Goal: Browse casually

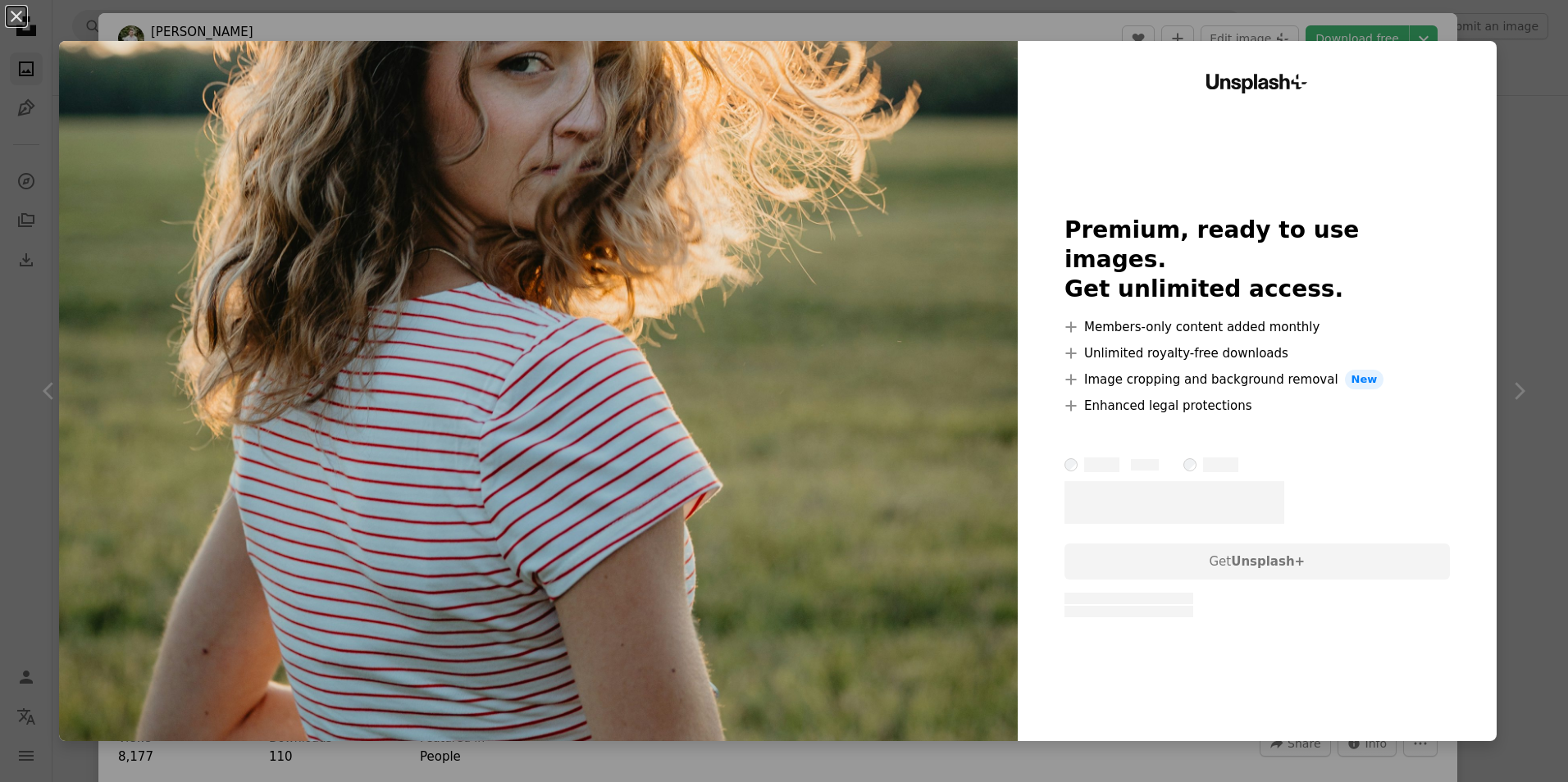
scroll to position [738, 0]
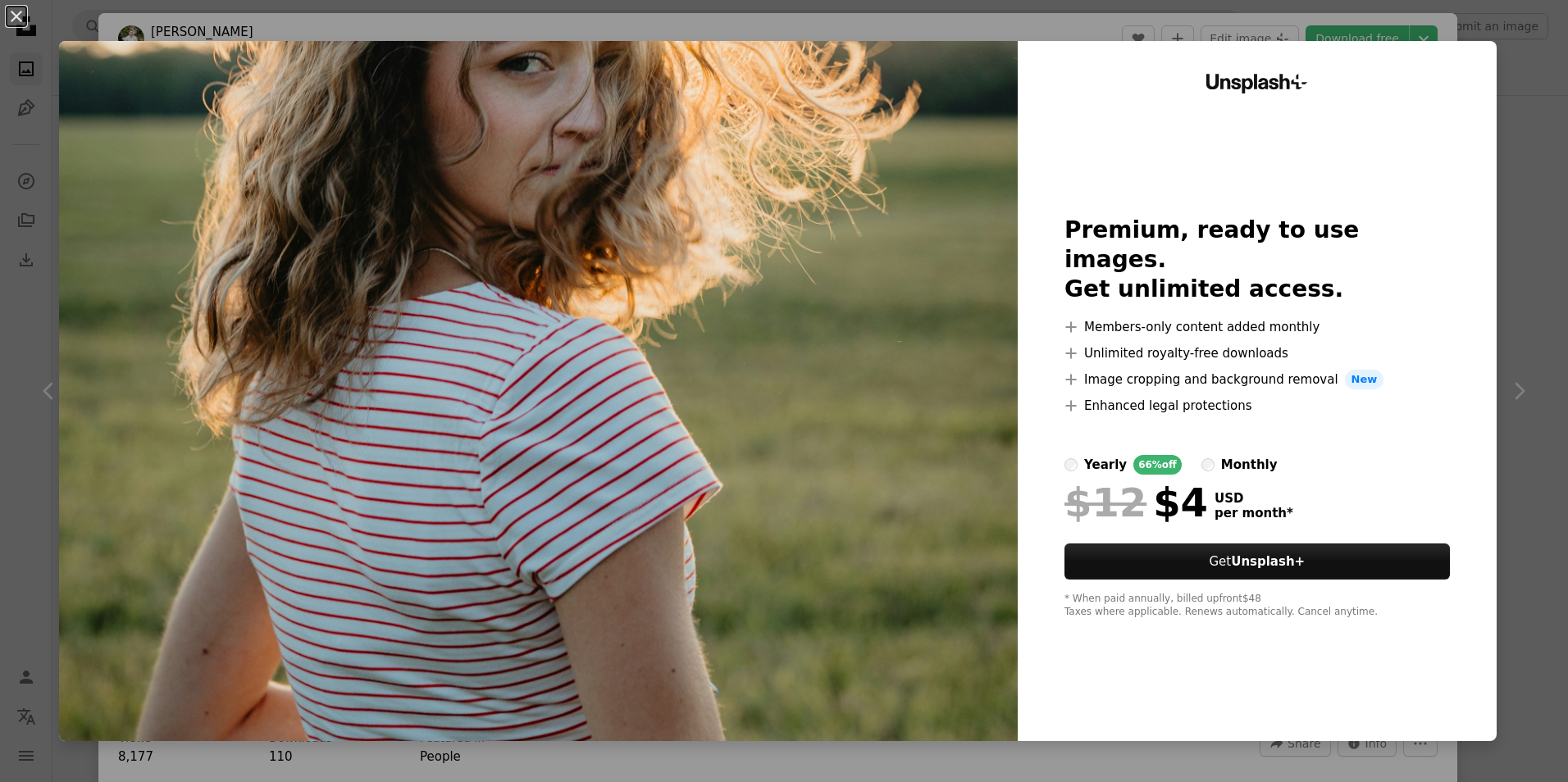
click at [1221, 455] on div "monthly" at bounding box center [1249, 464] width 57 height 20
click at [1509, 3] on div "An X shape Unsplash+ Premium, ready to use images. Get unlimited access. A plus…" at bounding box center [784, 391] width 1568 height 782
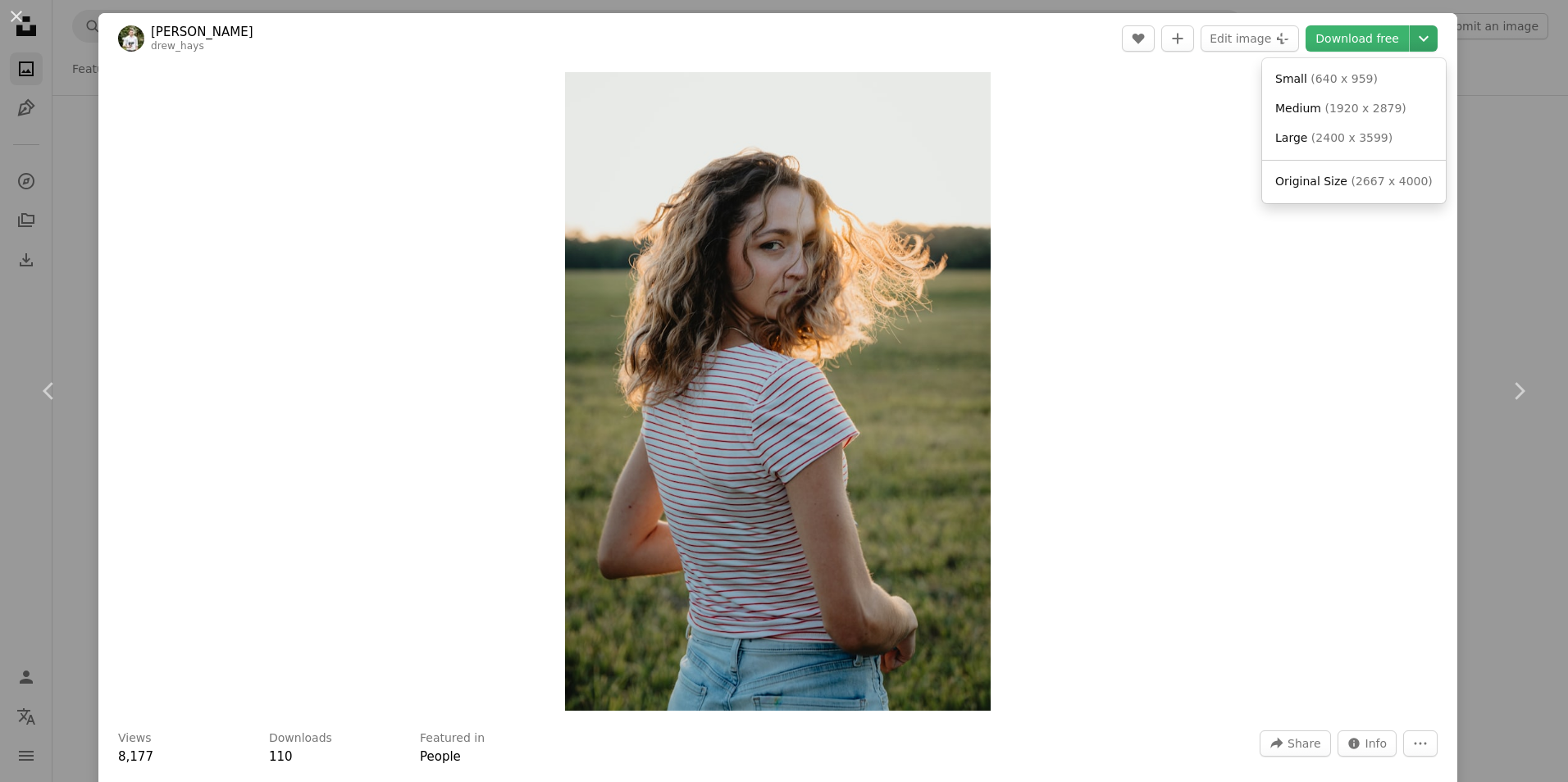
click at [1411, 40] on icon "Chevron down" at bounding box center [1424, 38] width 26 height 20
click at [1522, 50] on dialog "An X shape Chevron left Chevron right [PERSON_NAME] drew_hays A heart A plus si…" at bounding box center [784, 391] width 1568 height 782
click at [1514, 366] on link "Chevron right" at bounding box center [1519, 391] width 99 height 157
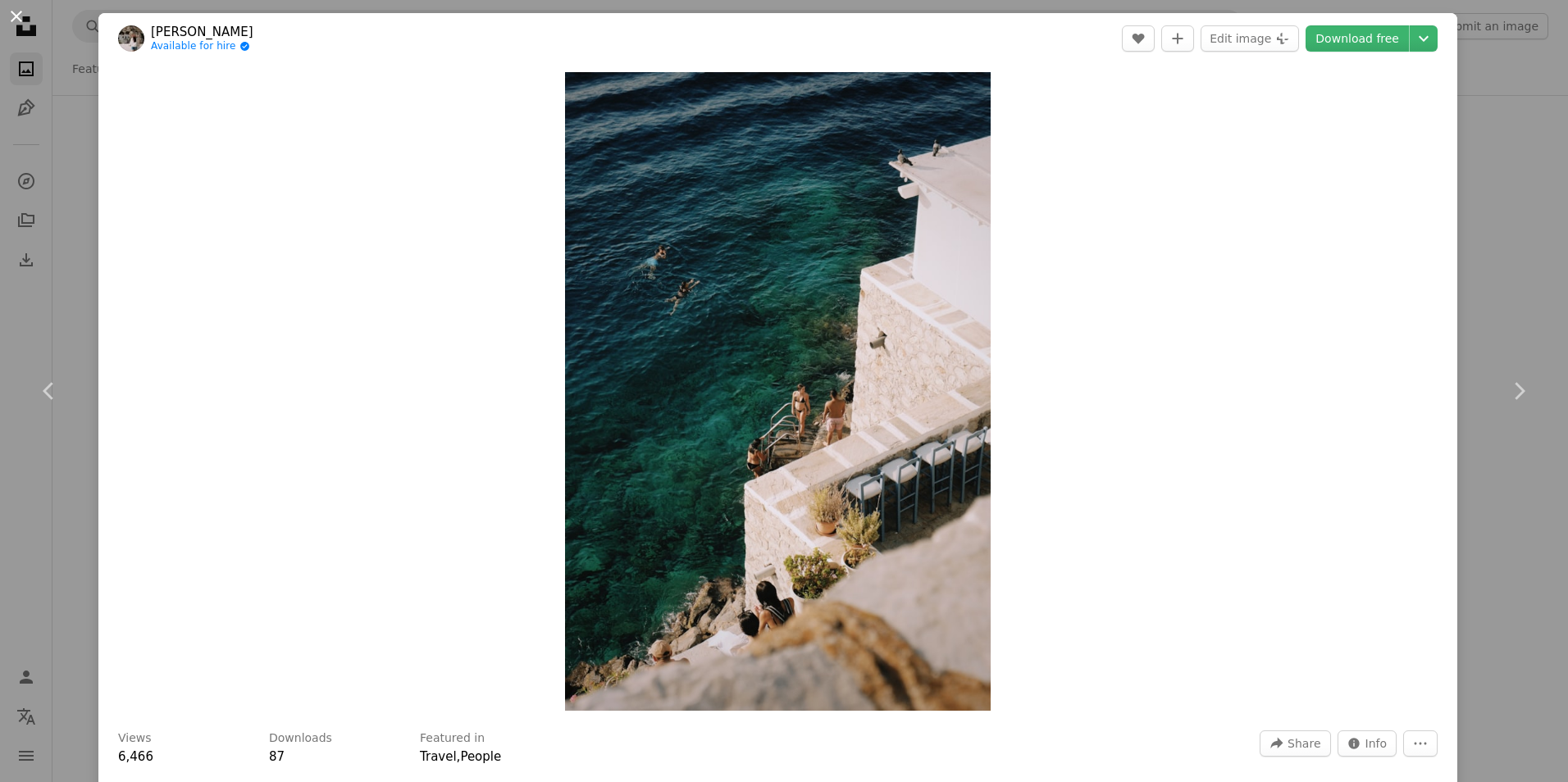
click at [7, 22] on button "An X shape" at bounding box center [16, 16] width 20 height 20
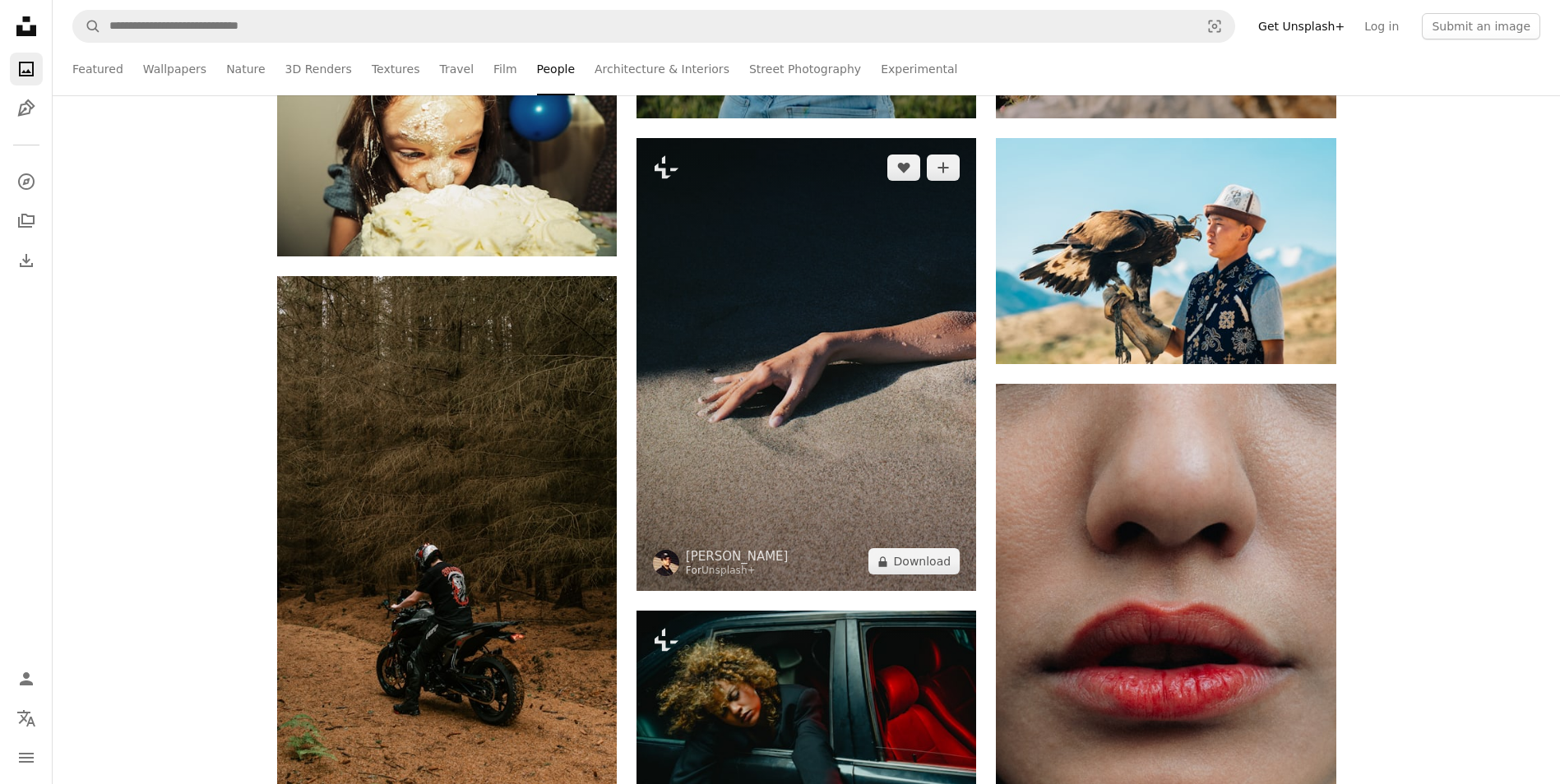
scroll to position [1316, 0]
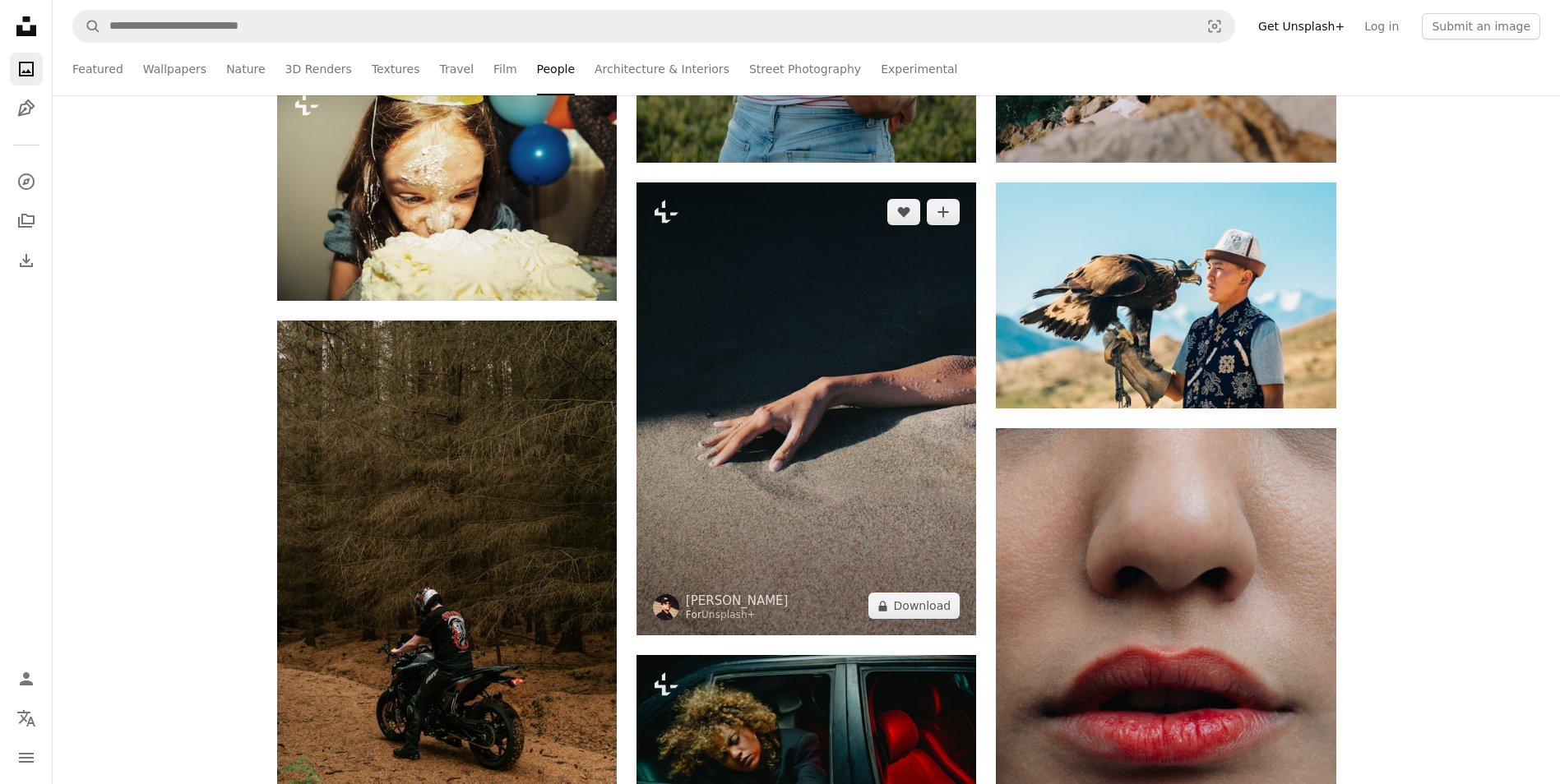
click at [811, 379] on img at bounding box center [806, 409] width 339 height 453
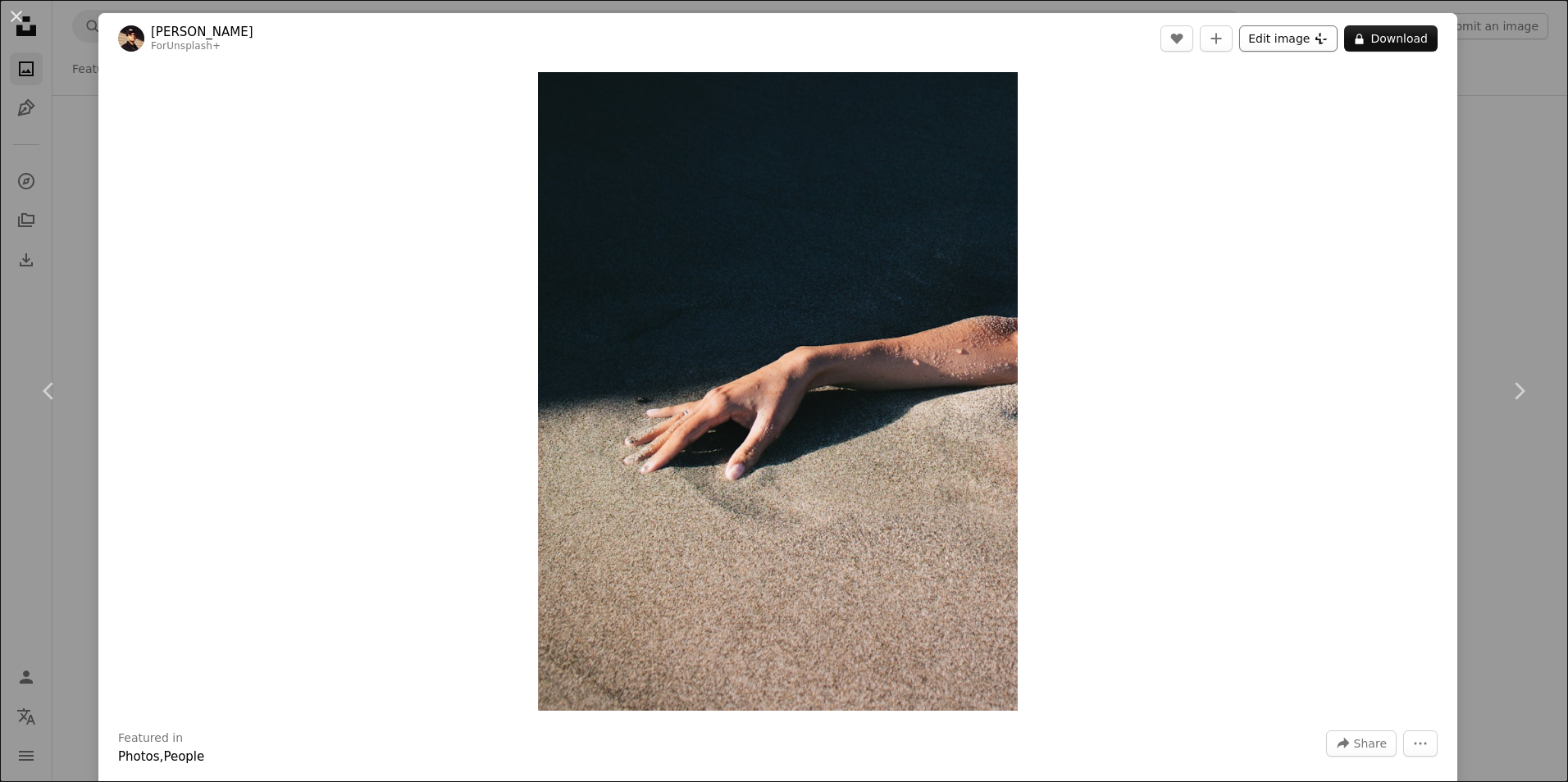
click at [1287, 39] on button "Edit image Plus sign for Unsplash+" at bounding box center [1288, 38] width 99 height 26
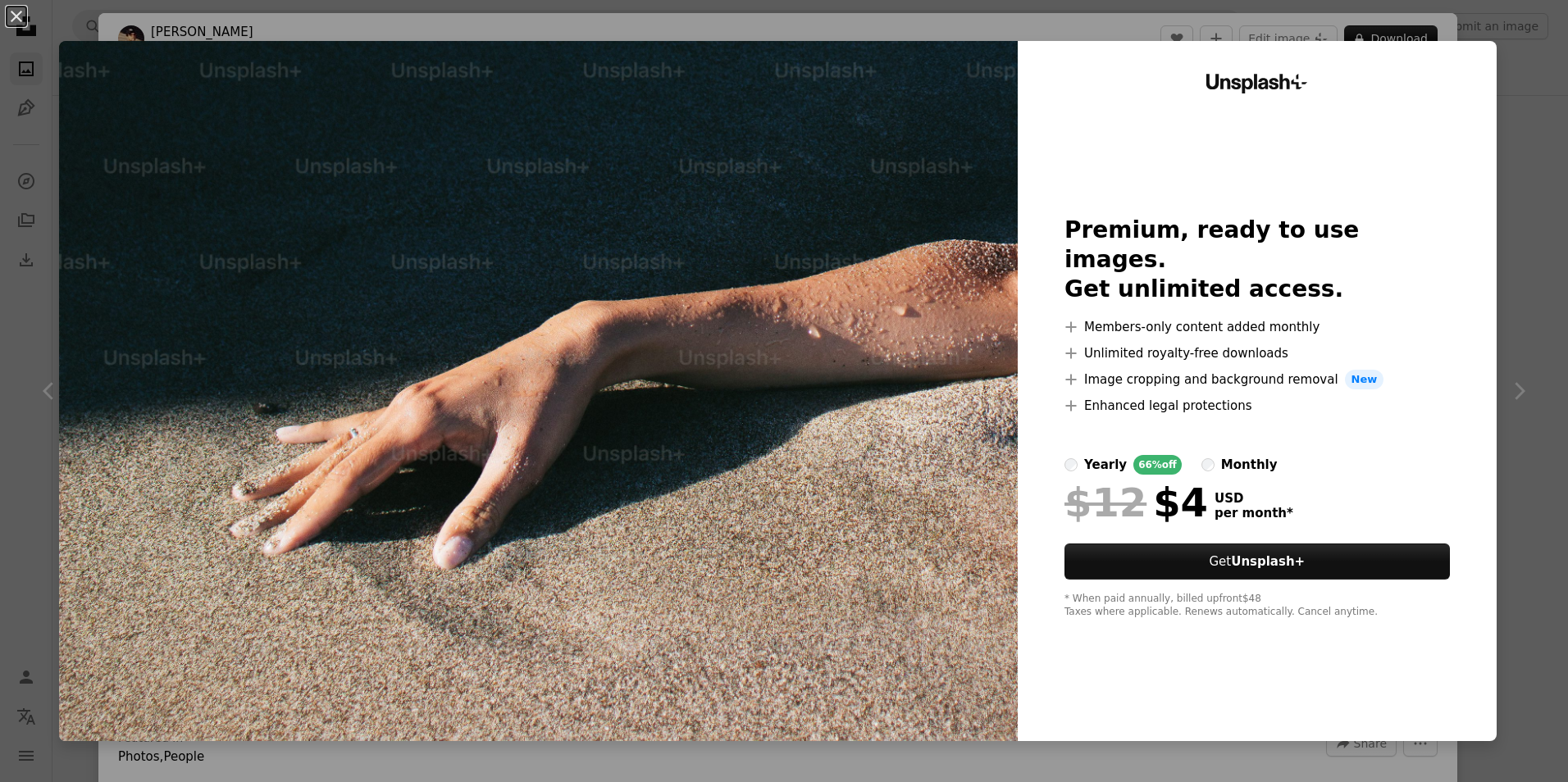
click at [1538, 126] on div "An X shape Unsplash+ Premium, ready to use images. Get unlimited access. A plus…" at bounding box center [784, 391] width 1568 height 782
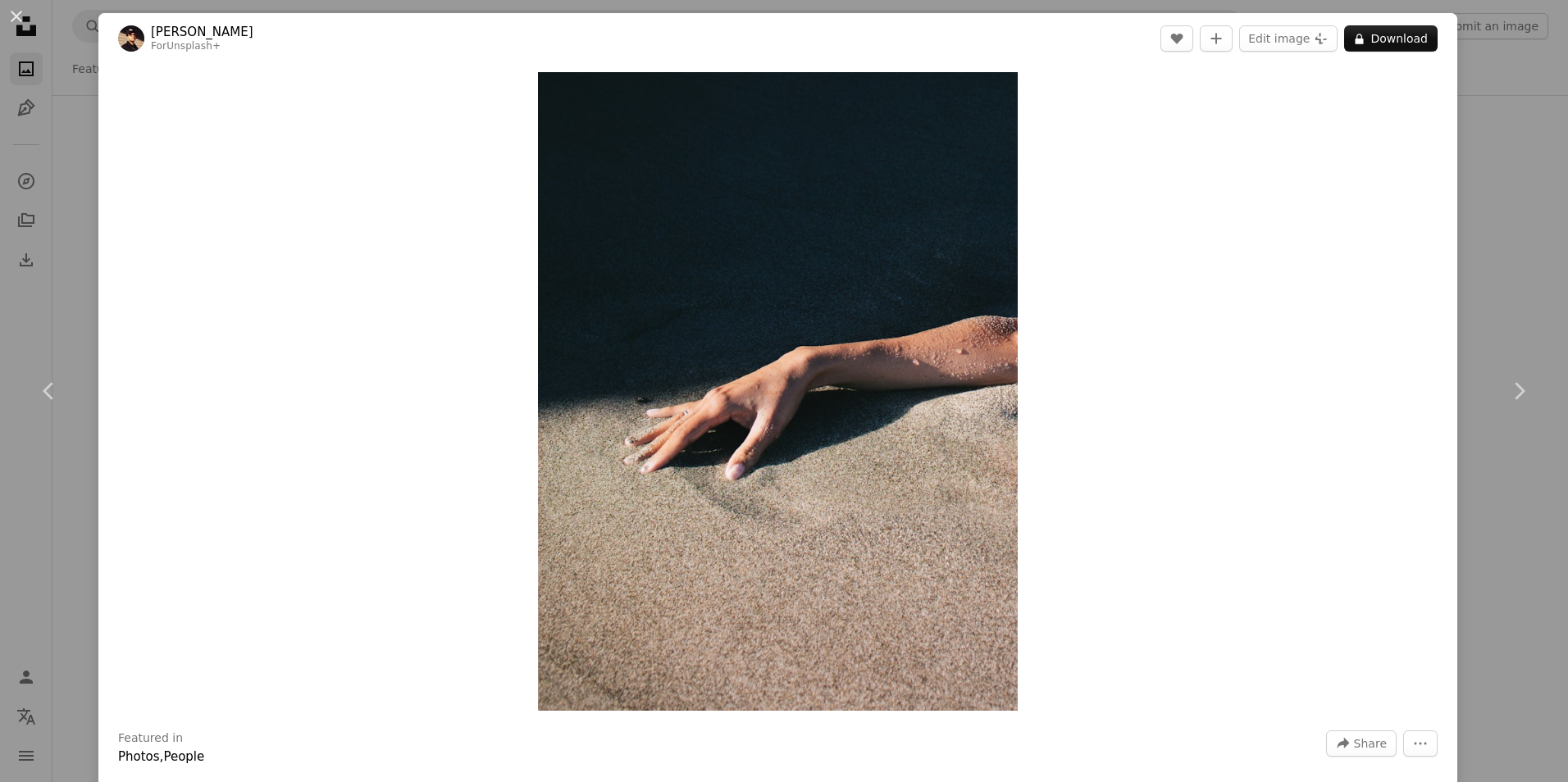
click at [1471, 60] on div "An X shape Chevron left Chevron right [PERSON_NAME] For Unsplash+ A heart A plu…" at bounding box center [784, 391] width 1568 height 782
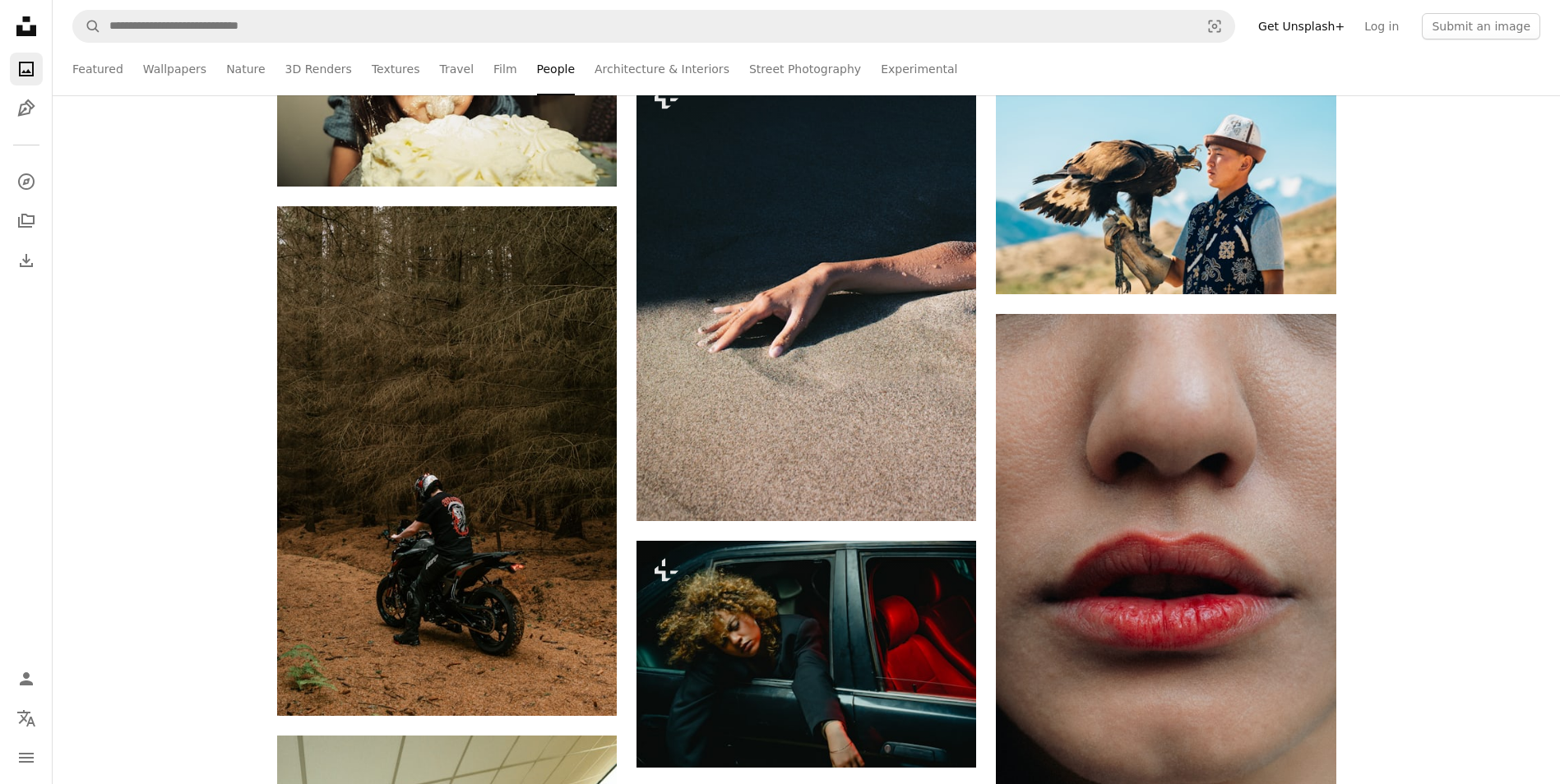
scroll to position [1727, 0]
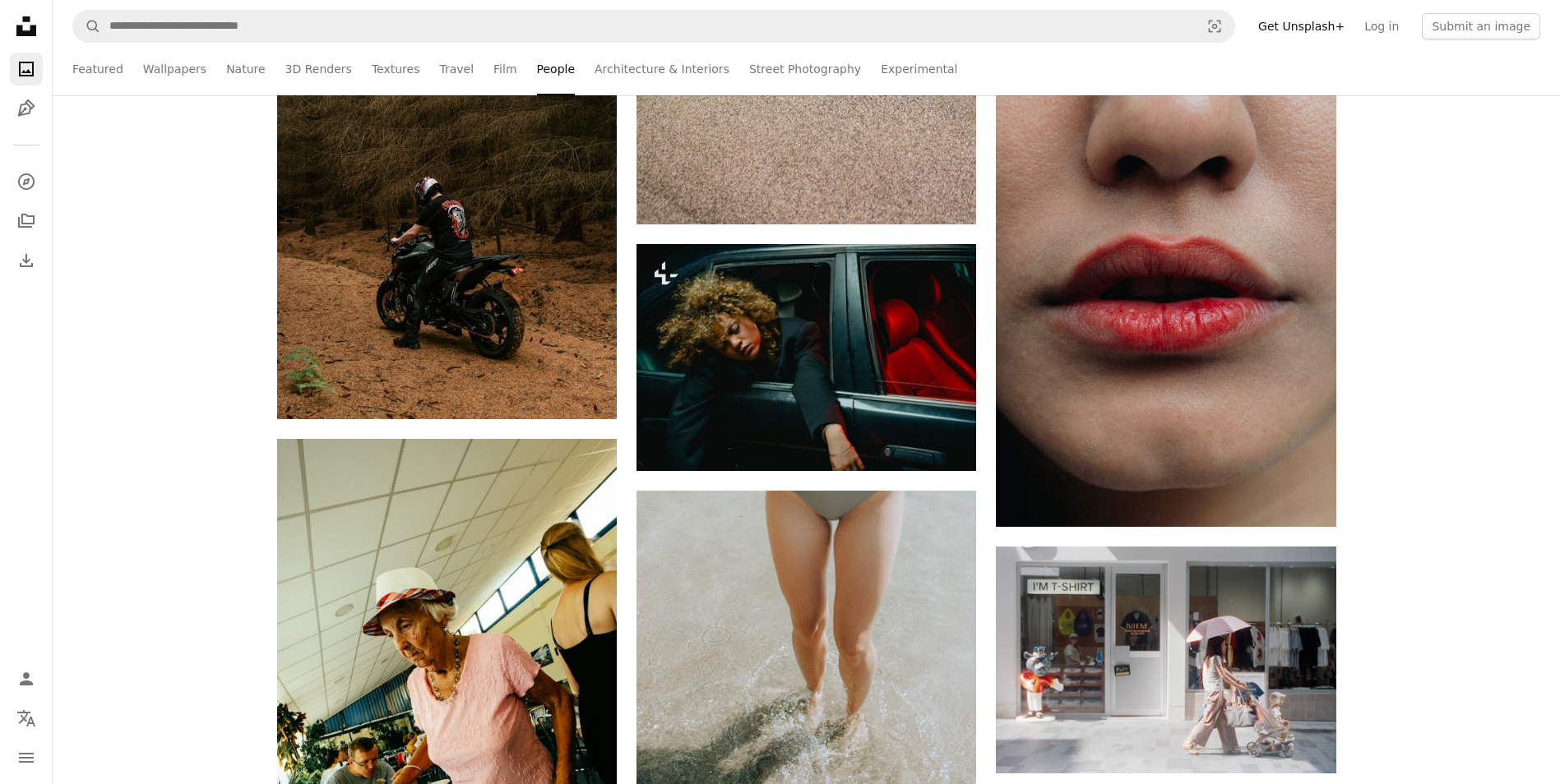
click at [47, 251] on nav "Unsplash logo Unsplash Home A photo Pen Tool A compass A stack of folders Downl…" at bounding box center [26, 392] width 53 height 784
click at [30, 253] on icon "Download" at bounding box center [26, 260] width 20 height 20
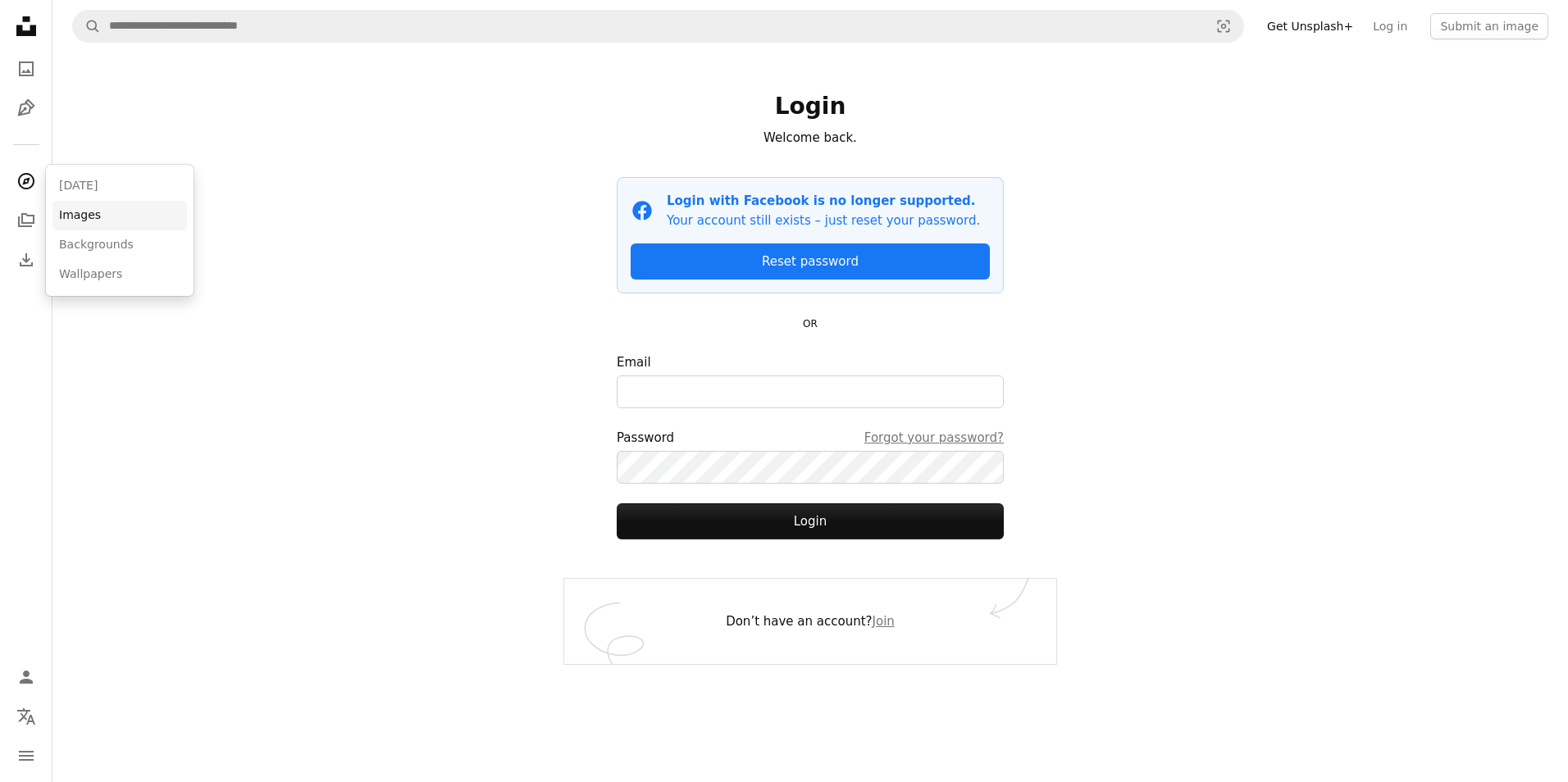
click at [71, 210] on link "Images" at bounding box center [120, 215] width 134 height 30
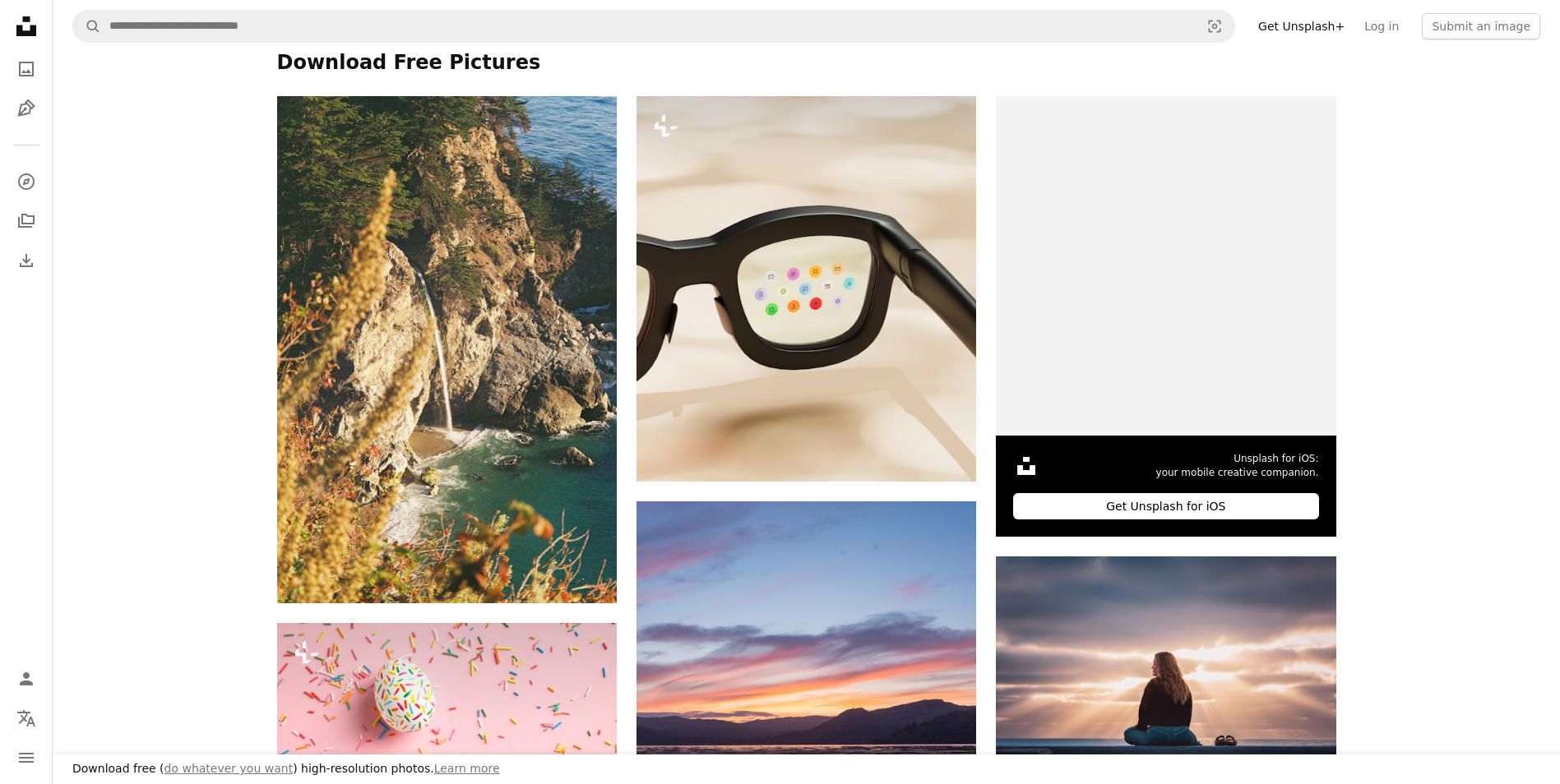
scroll to position [658, 0]
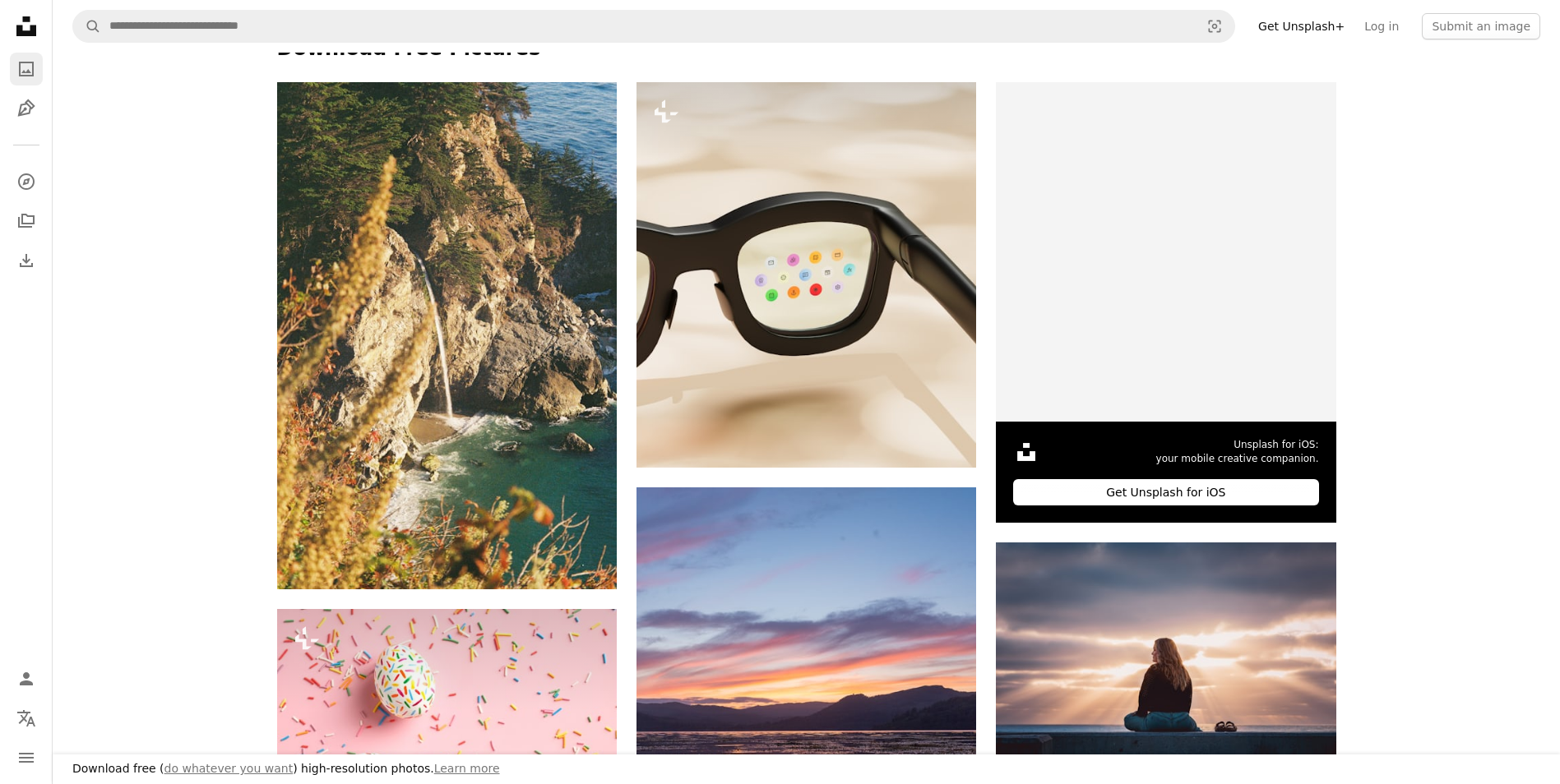
click at [26, 65] on icon "A photo" at bounding box center [26, 68] width 20 height 20
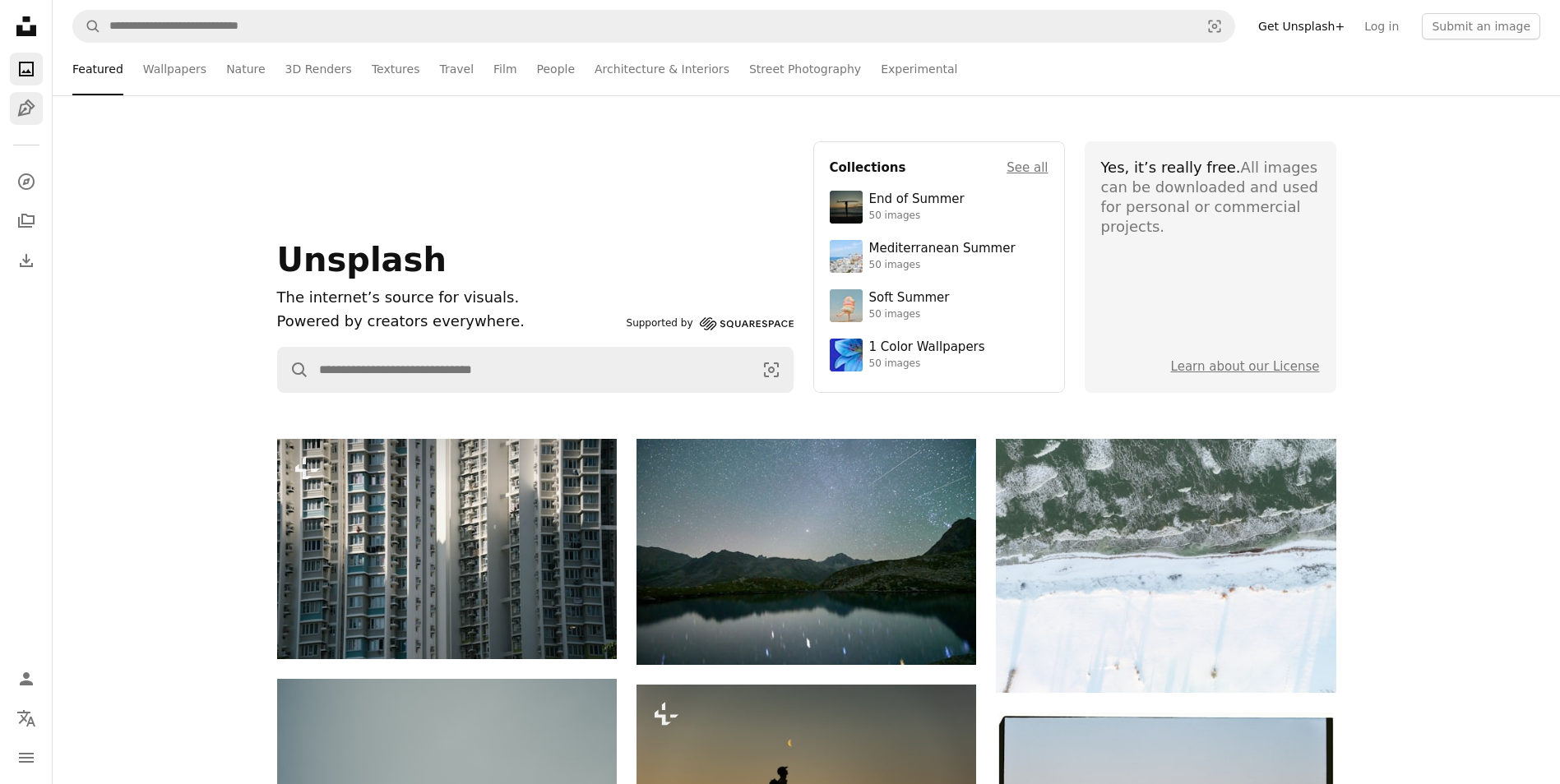
click at [21, 106] on icon "Illustrations" at bounding box center [26, 108] width 17 height 17
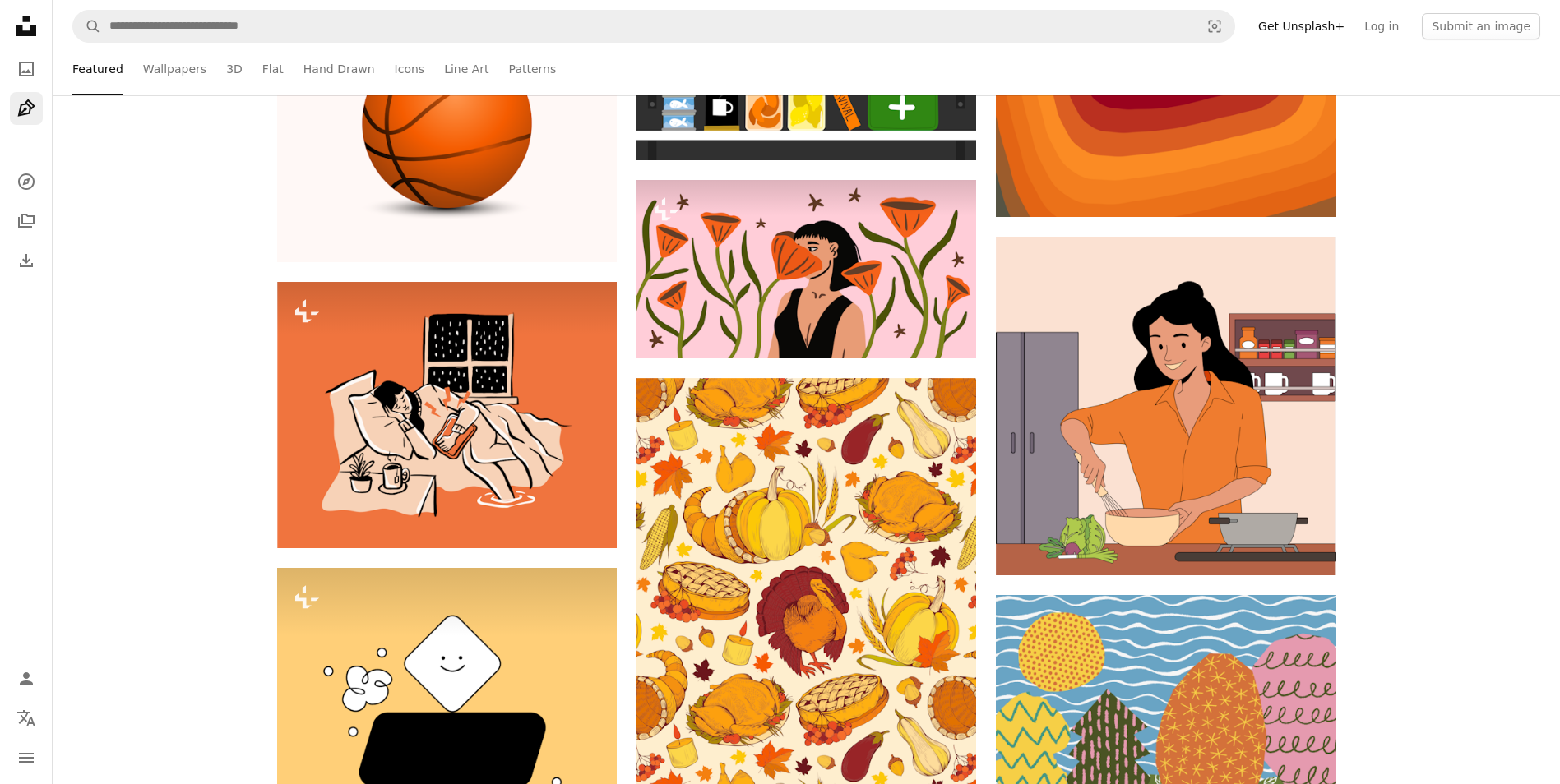
scroll to position [904, 0]
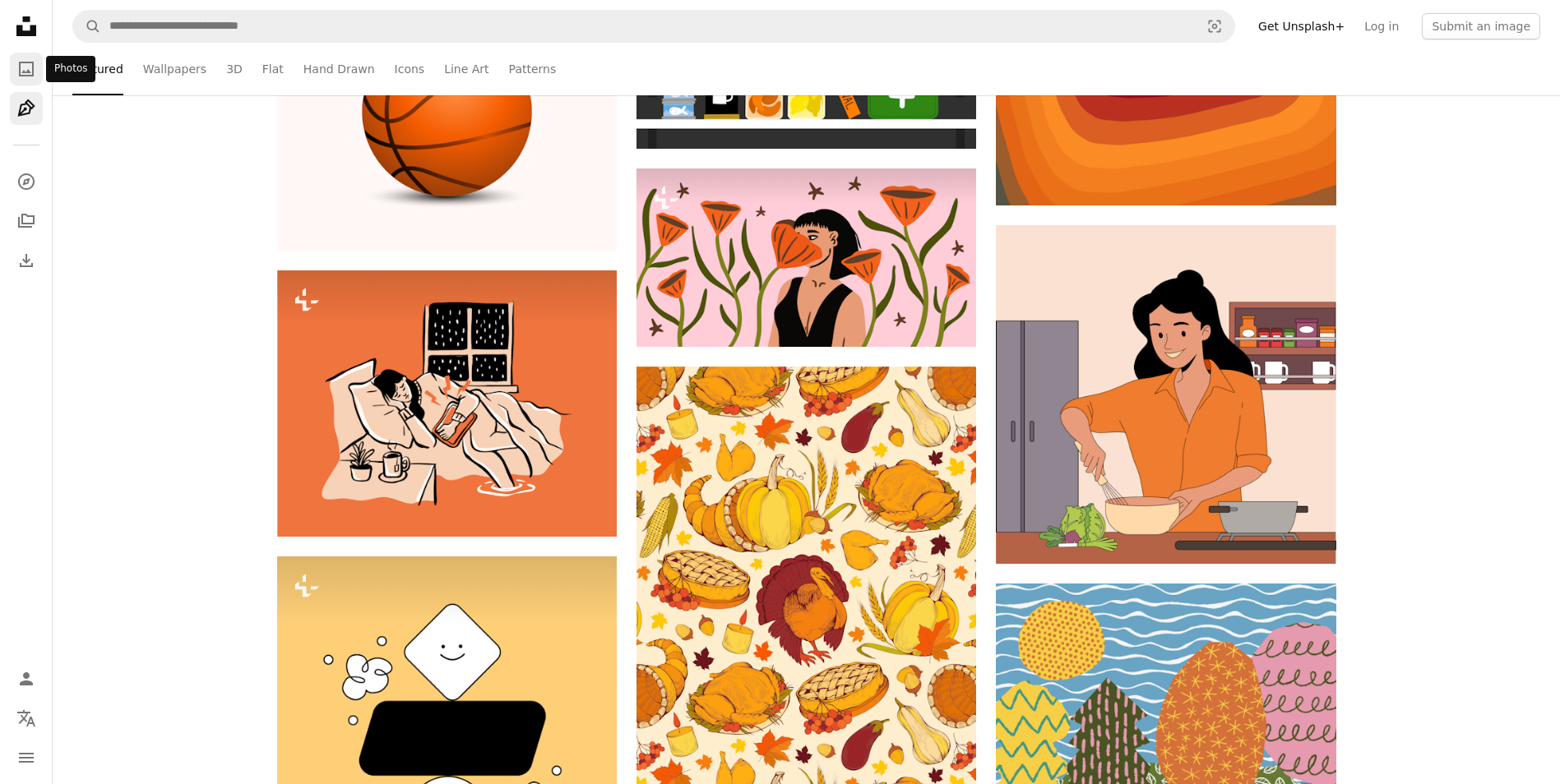
click at [26, 58] on link "A photo" at bounding box center [26, 69] width 33 height 33
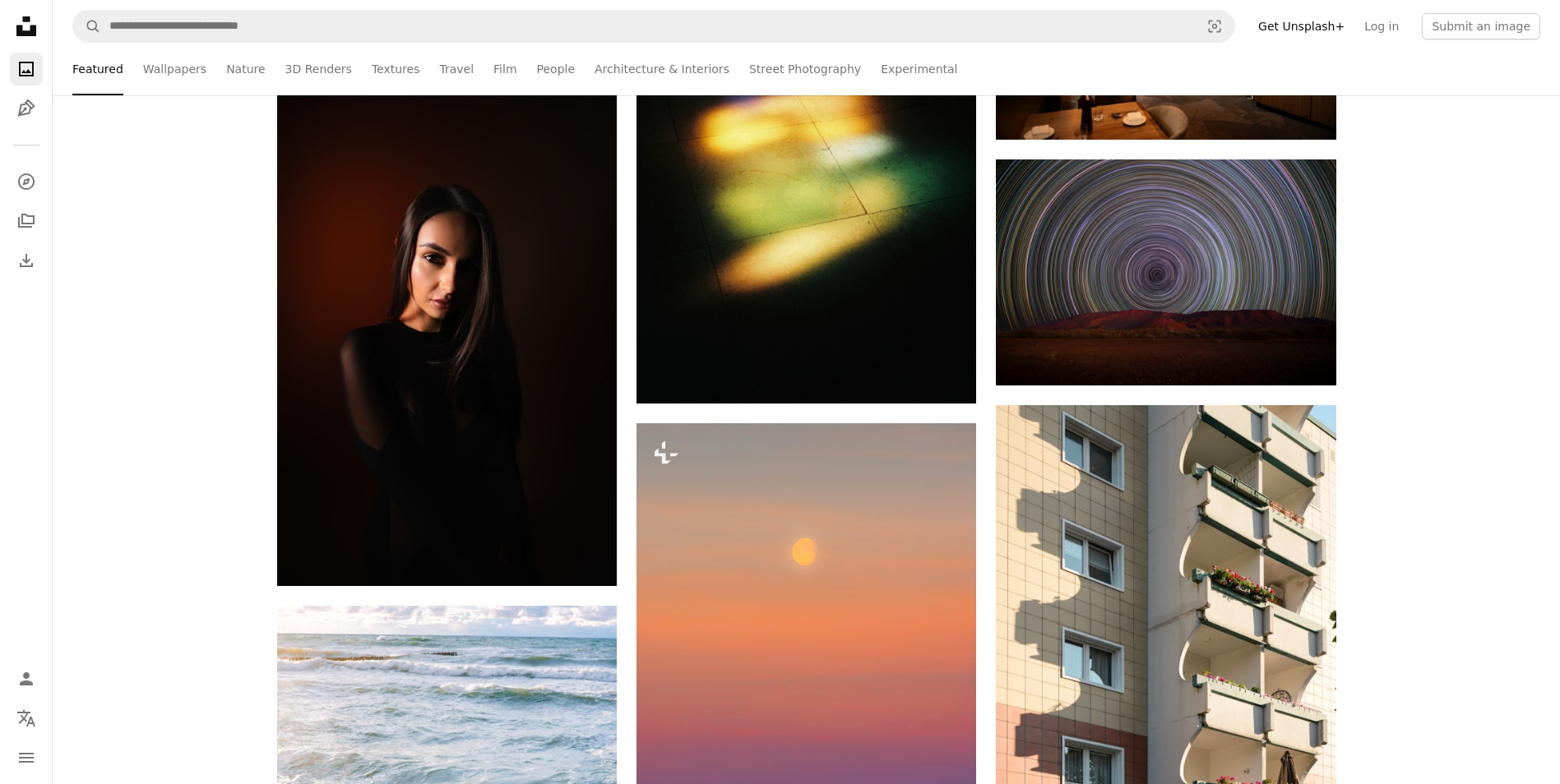
scroll to position [5262, 0]
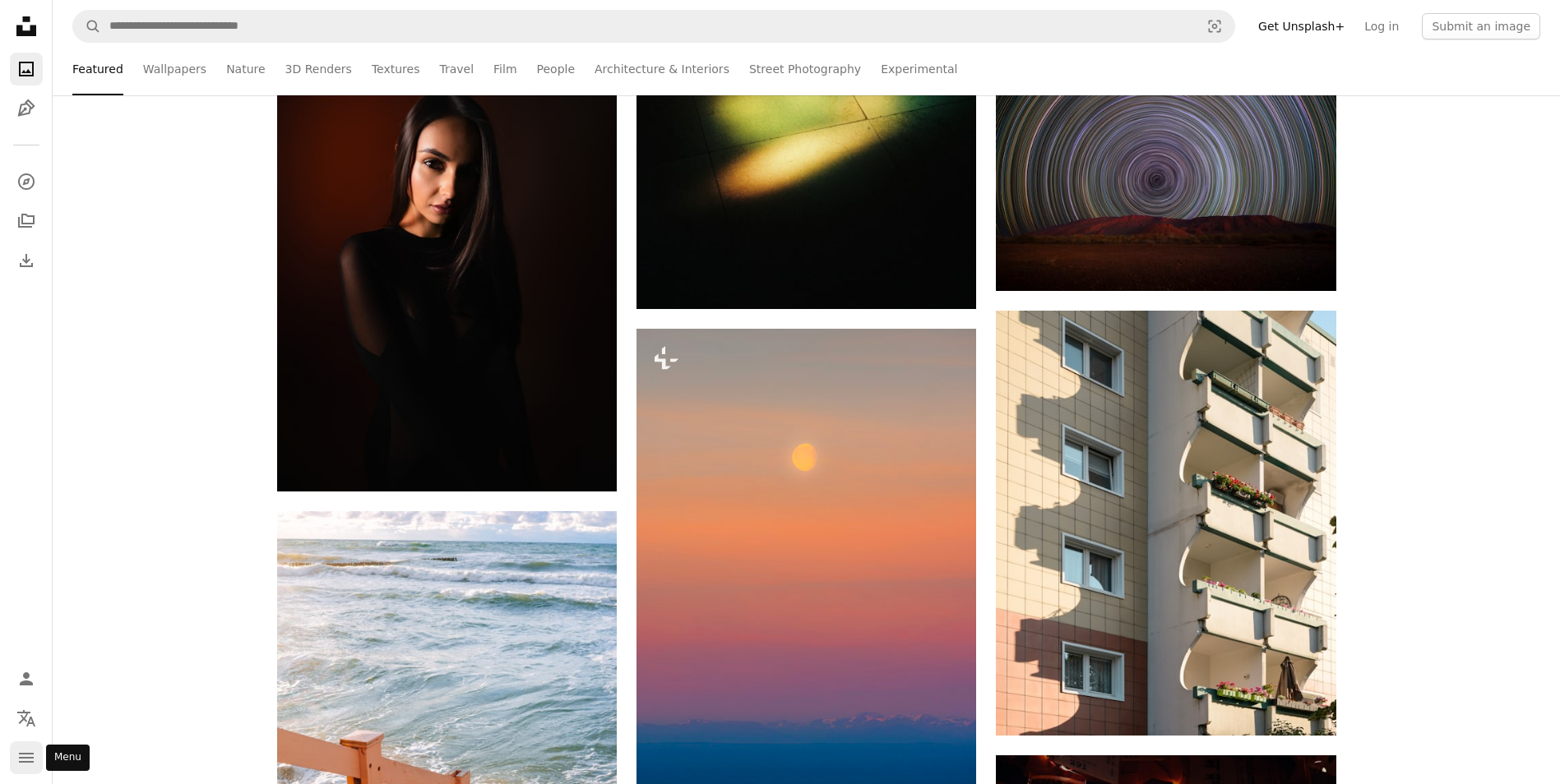
click at [22, 770] on button "navigation menu" at bounding box center [26, 758] width 33 height 33
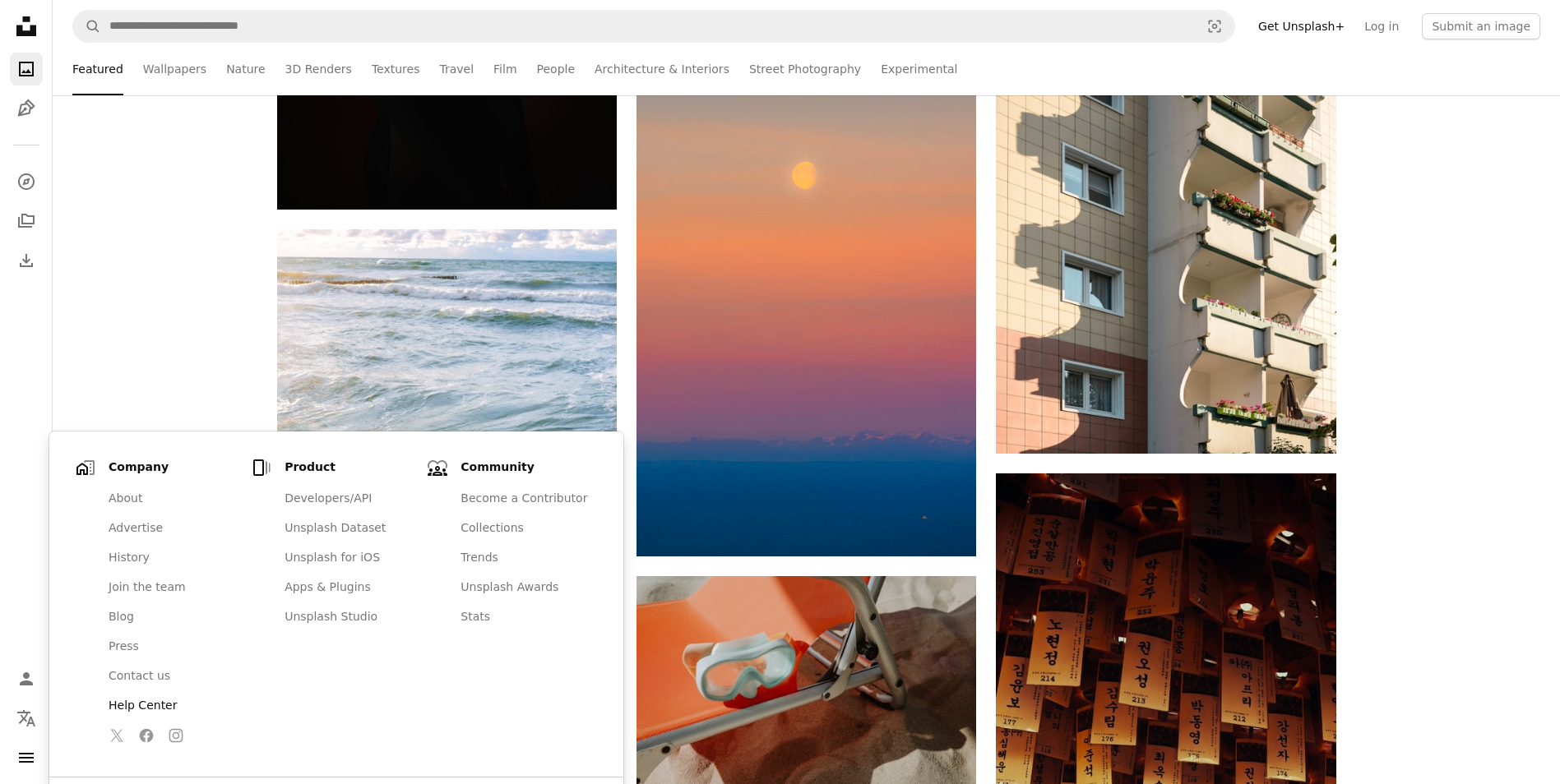
scroll to position [5591, 0]
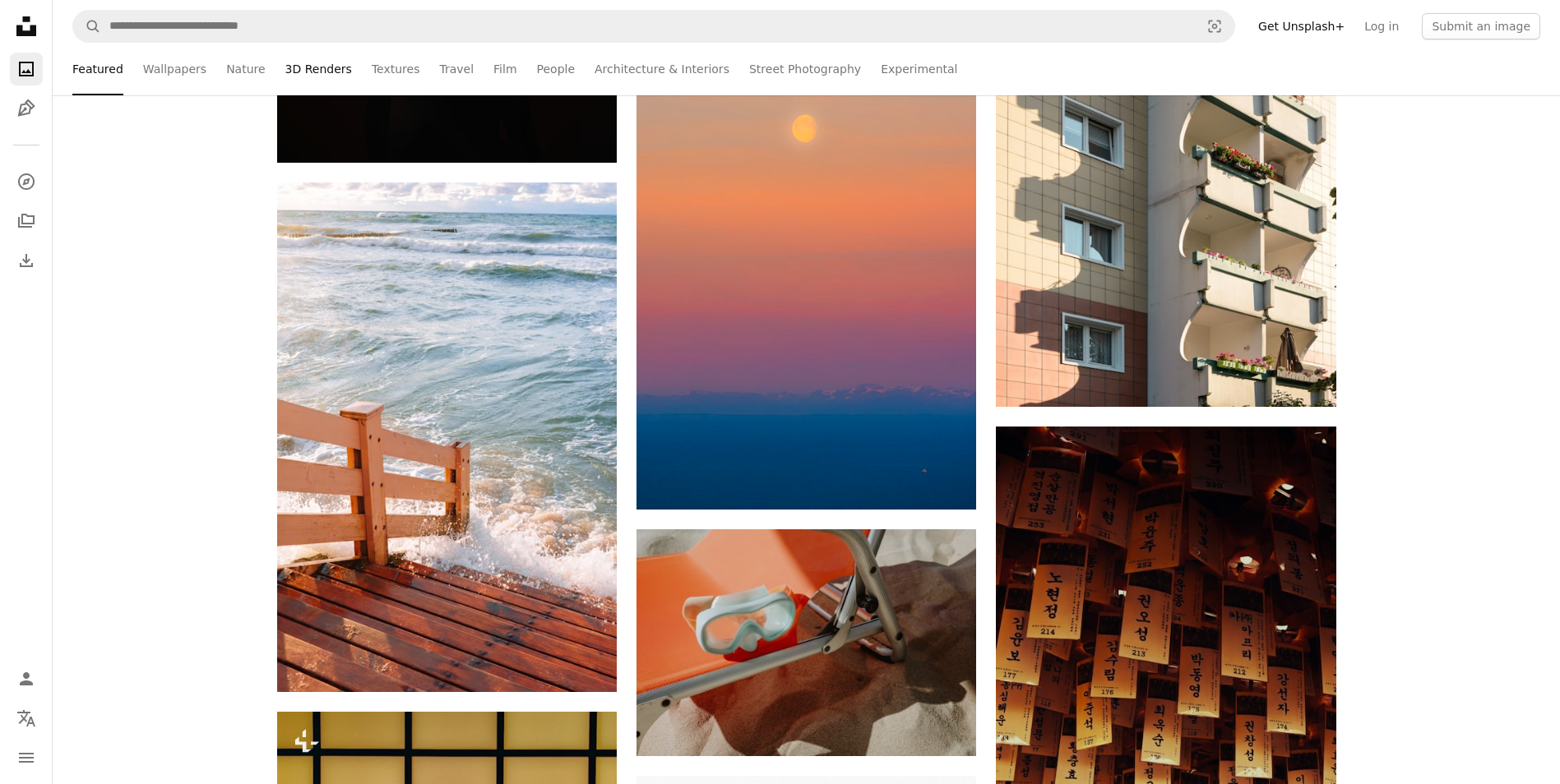
click at [311, 73] on link "3D Renders" at bounding box center [319, 69] width 66 height 53
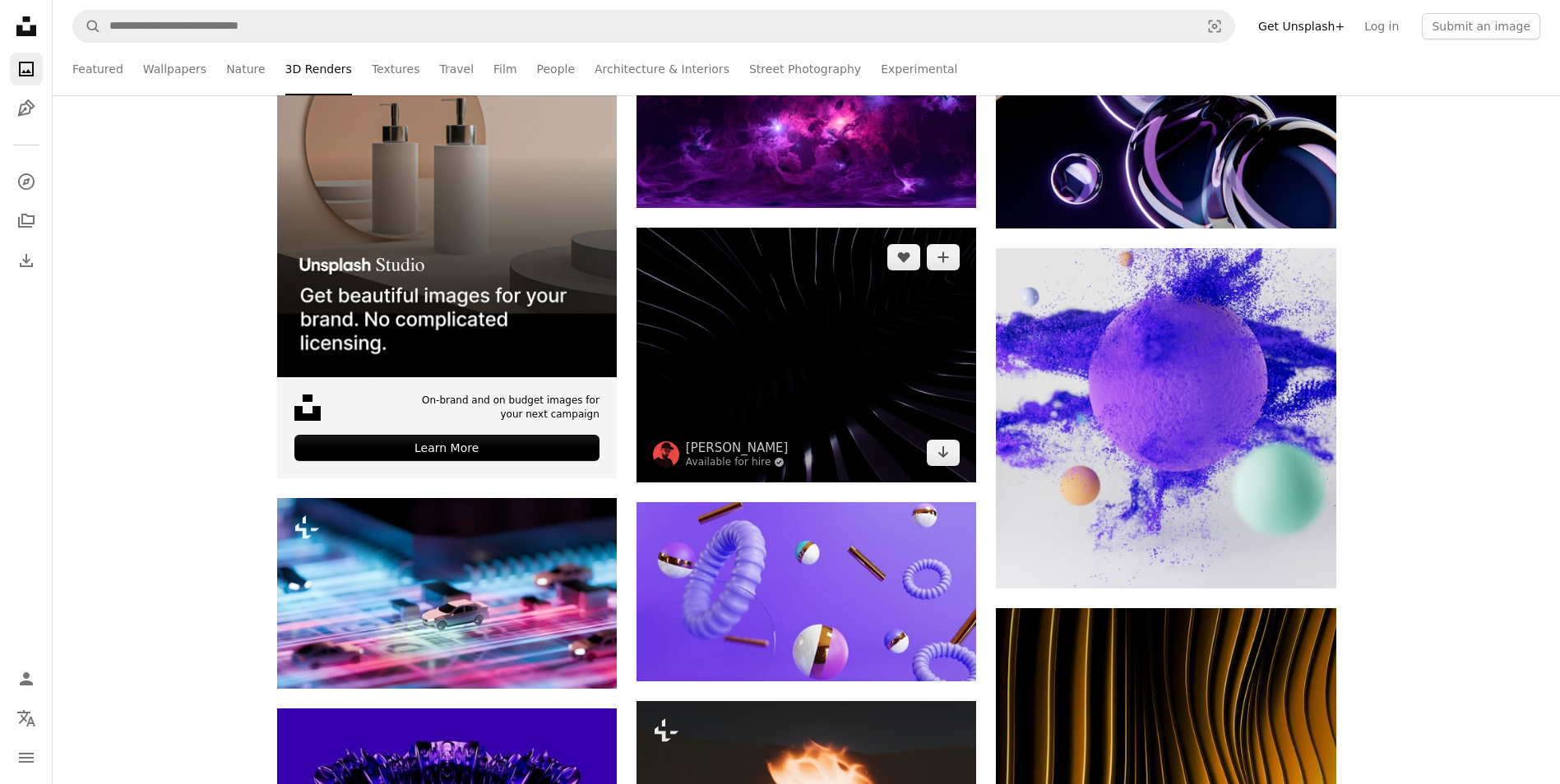
scroll to position [411, 0]
